Goal: Navigation & Orientation: Understand site structure

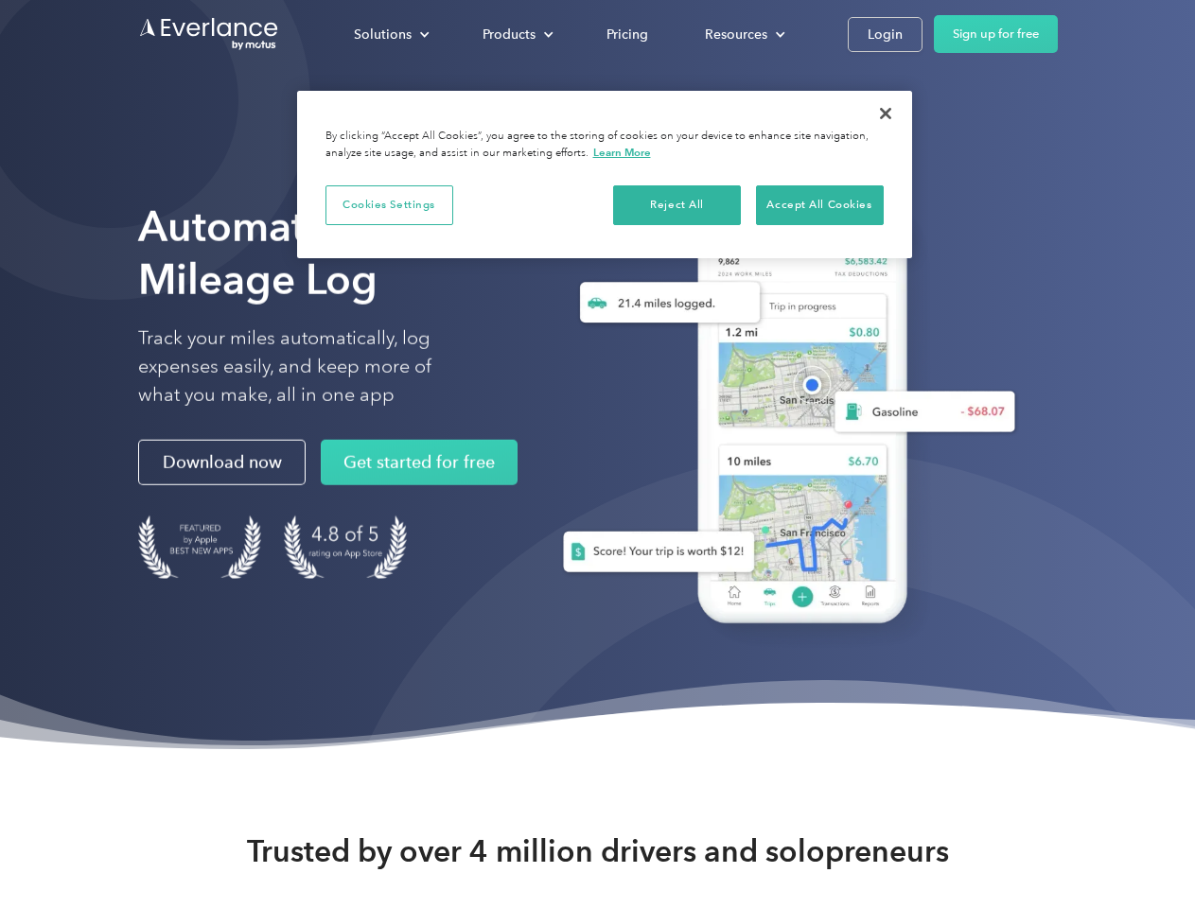
click at [391, 34] on div "Solutions" at bounding box center [383, 35] width 58 height 24
click at [516, 34] on div "Products" at bounding box center [509, 35] width 53 height 24
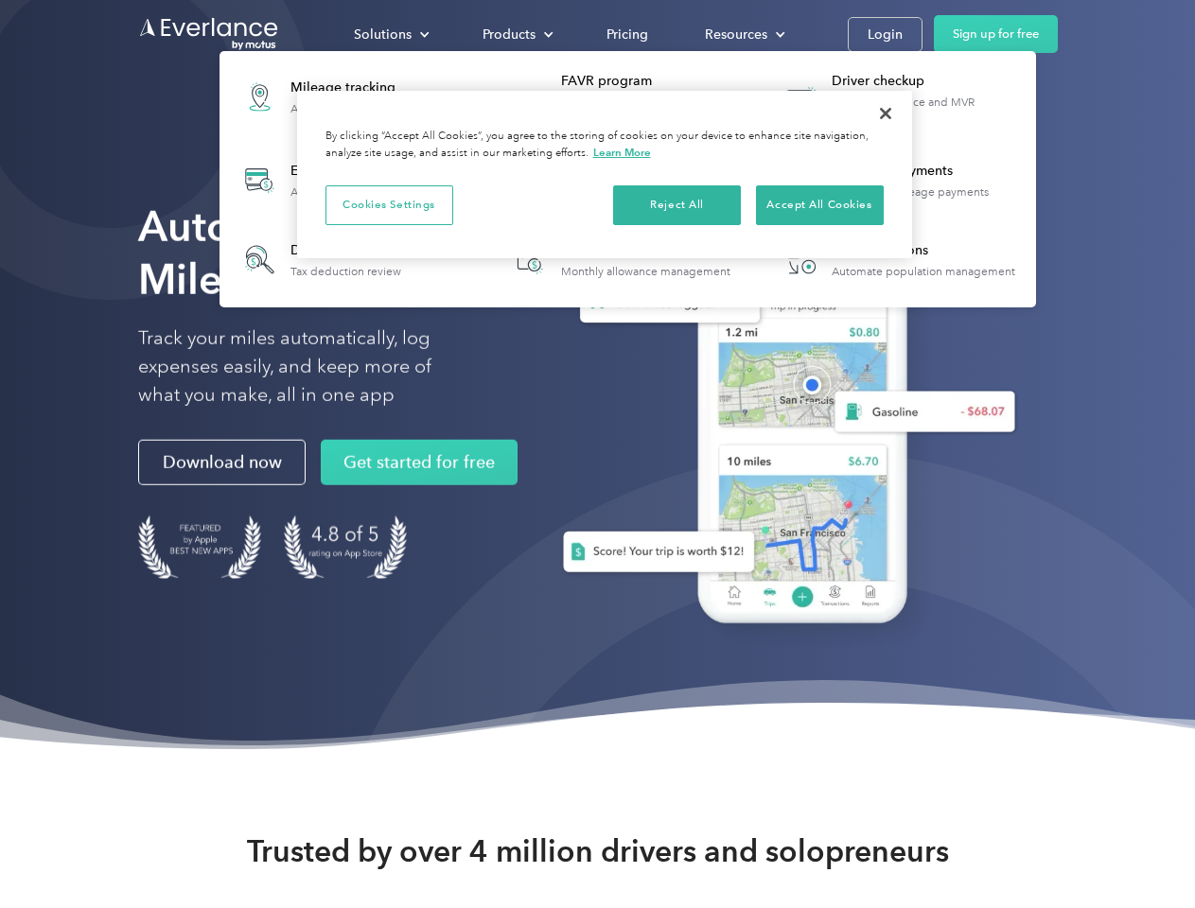
click at [743, 34] on div "Resources" at bounding box center [736, 35] width 62 height 24
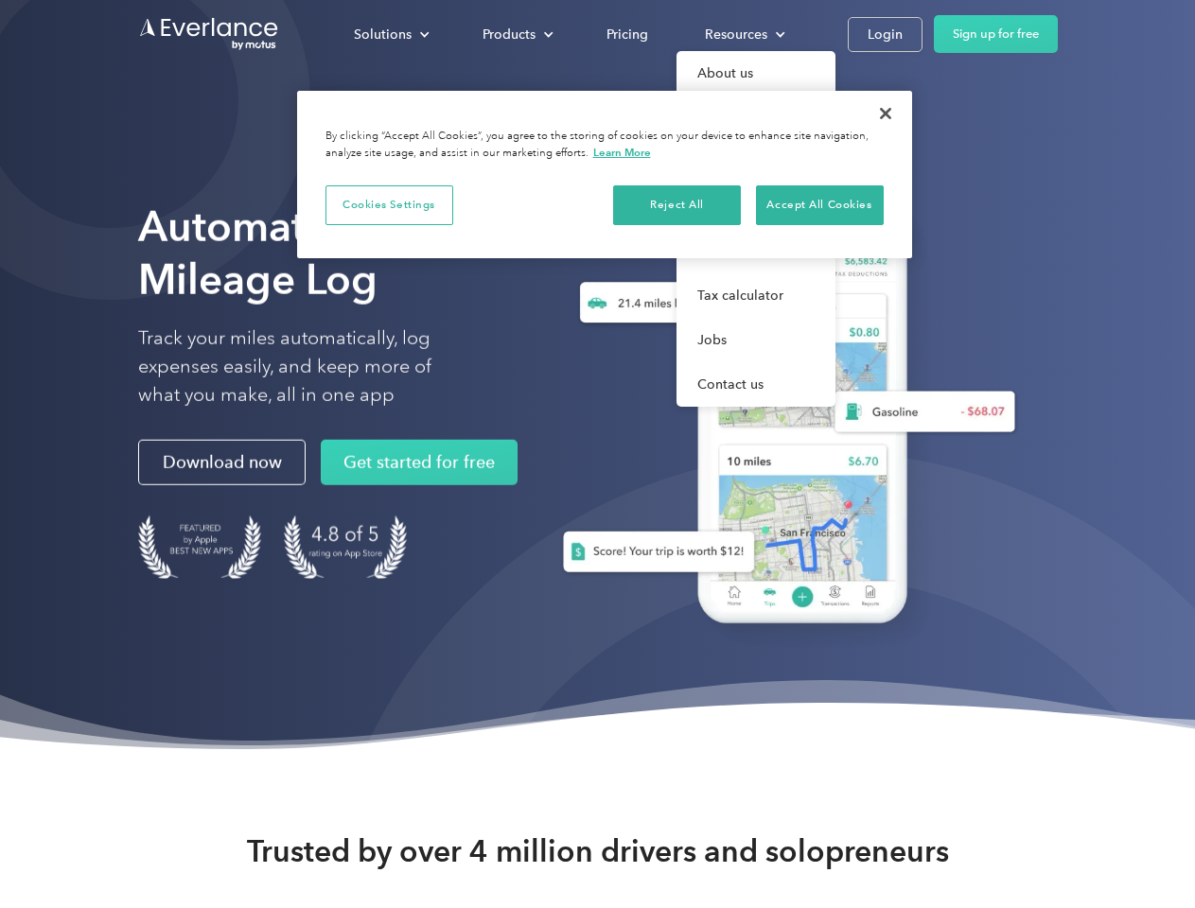
click at [389, 204] on button "Cookies Settings" at bounding box center [390, 205] width 128 height 40
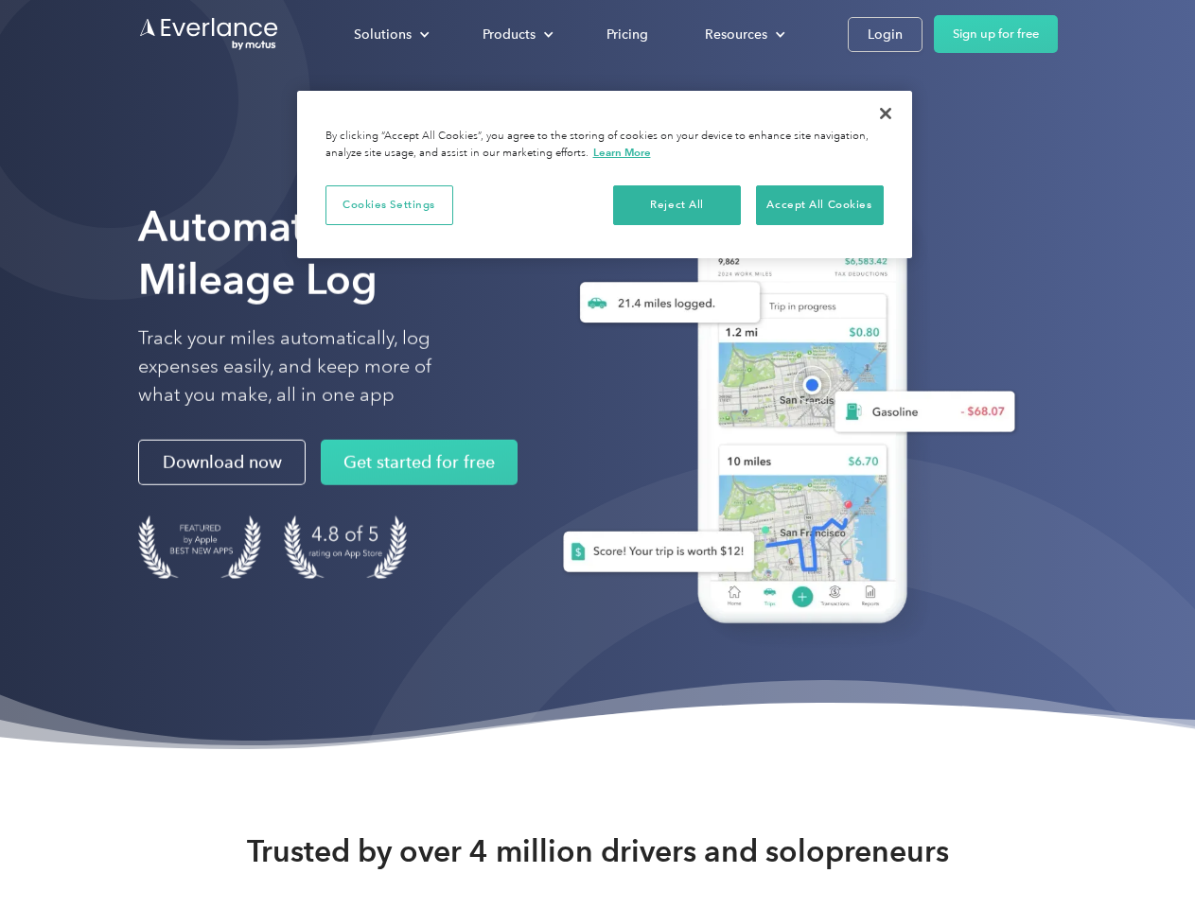
click at [0, 0] on div "When you visit any website, it may store or retrieve information on your browse…" at bounding box center [0, 0] width 0 height 0
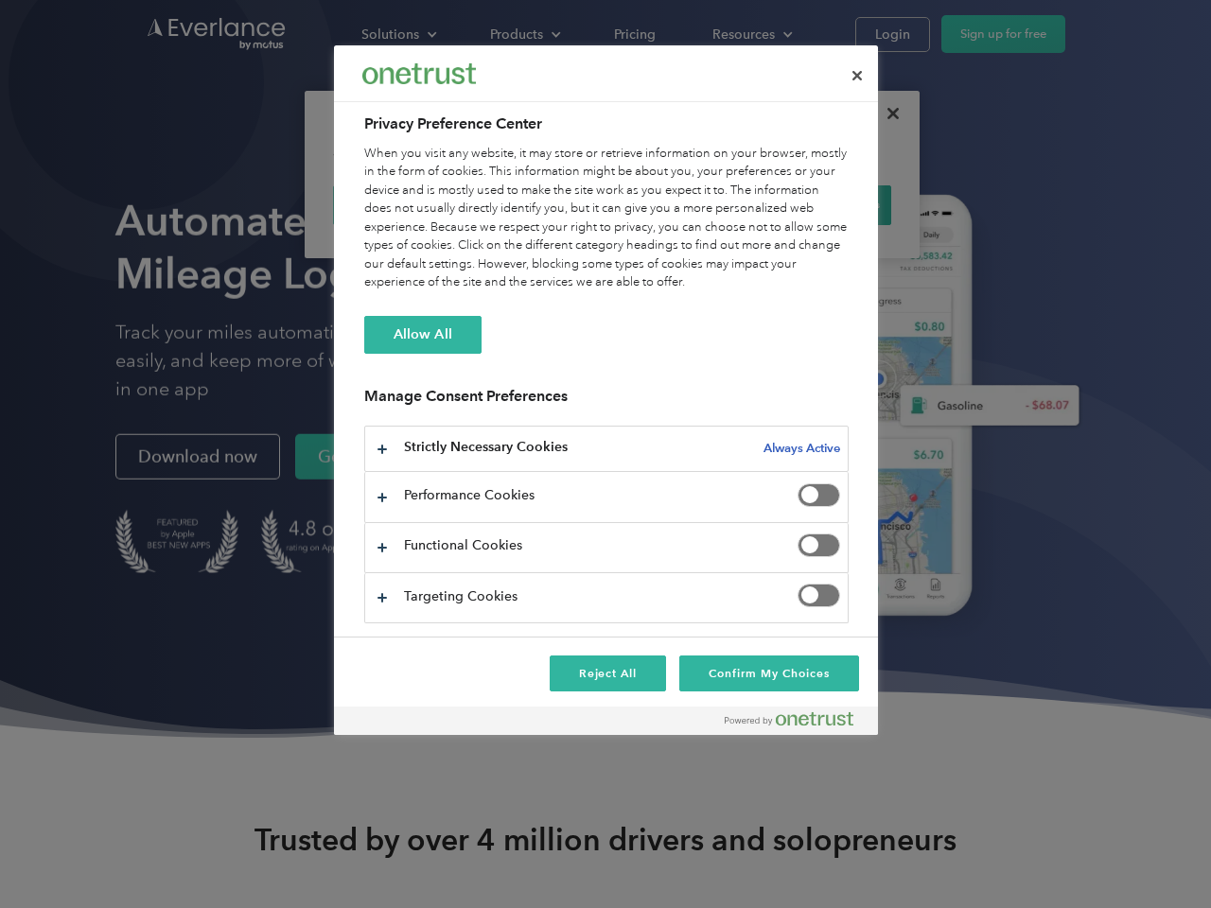
click at [819, 204] on div "When you visit any website, it may store or retrieve information on your browse…" at bounding box center [606, 219] width 484 height 148
click at [886, 114] on div at bounding box center [605, 454] width 1211 height 908
